Goal: Feedback & Contribution: Leave review/rating

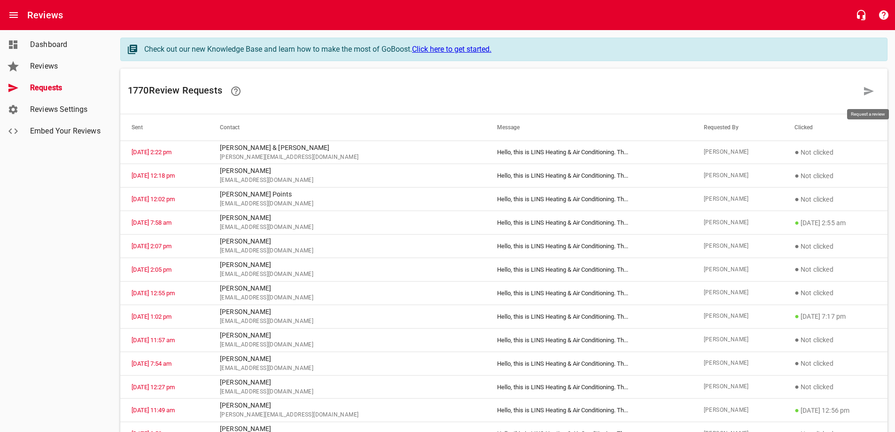
click at [865, 90] on icon at bounding box center [869, 91] width 10 height 8
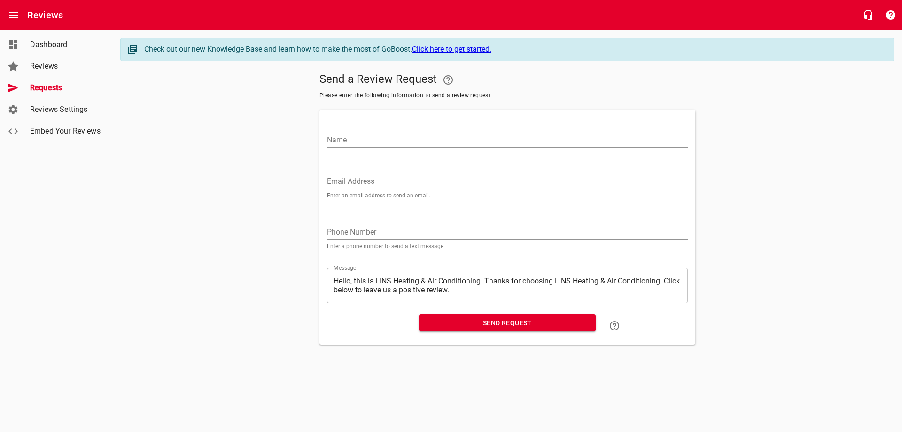
click at [350, 131] on div "Name" at bounding box center [507, 136] width 361 height 23
click at [359, 139] on input "Name" at bounding box center [507, 139] width 361 height 15
click at [357, 176] on input "Email Address" at bounding box center [507, 181] width 361 height 15
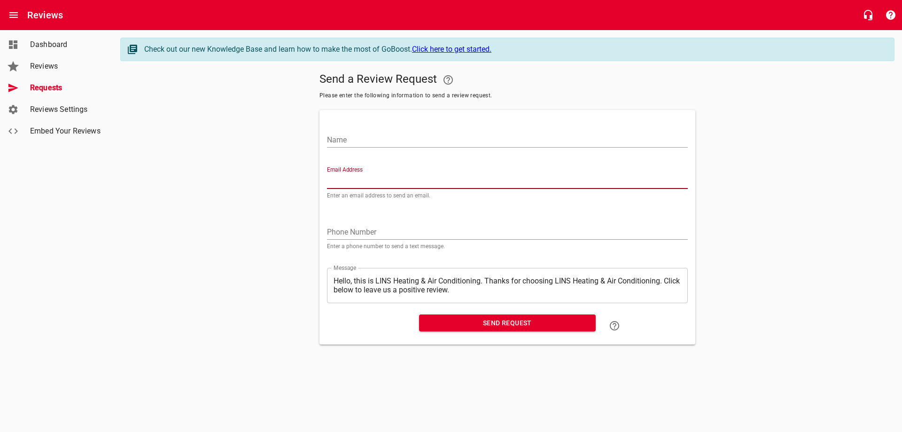
paste input "[EMAIL_ADDRESS][DOMAIN_NAME]"
type input "[EMAIL_ADDRESS][DOMAIN_NAME]"
click at [387, 138] on input "Name" at bounding box center [507, 139] width 361 height 15
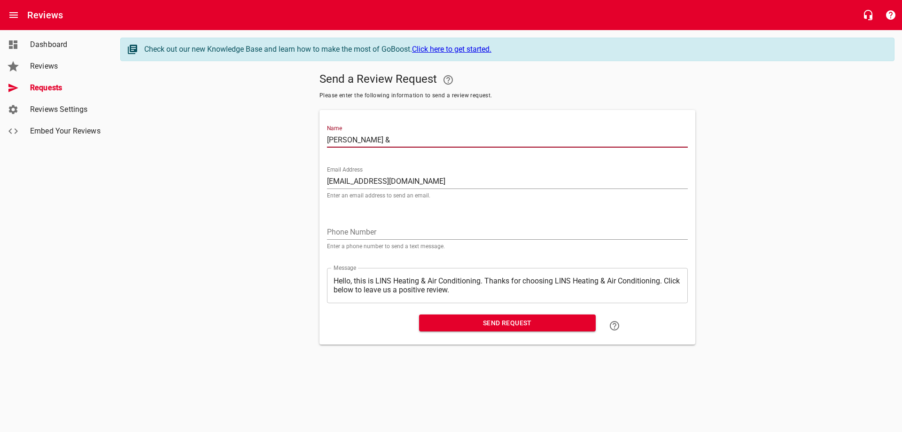
click at [369, 140] on input "[PERSON_NAME] &" at bounding box center [507, 139] width 361 height 15
type input "[PERSON_NAME] & [PERSON_NAME]"
click at [491, 324] on span "Send Request" at bounding box center [507, 323] width 162 height 12
